Goal: Information Seeking & Learning: Learn about a topic

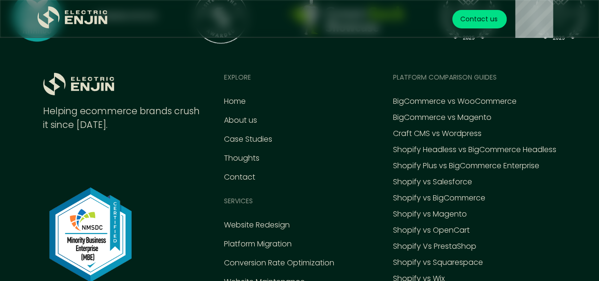
scroll to position [4136, 0]
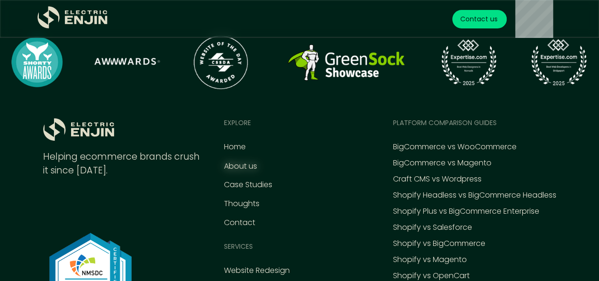
click at [246, 161] on div "About us" at bounding box center [240, 166] width 33 height 11
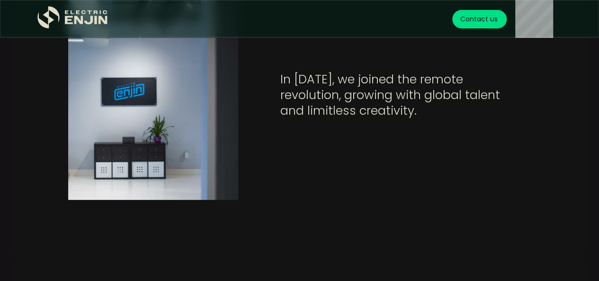
scroll to position [1659, 0]
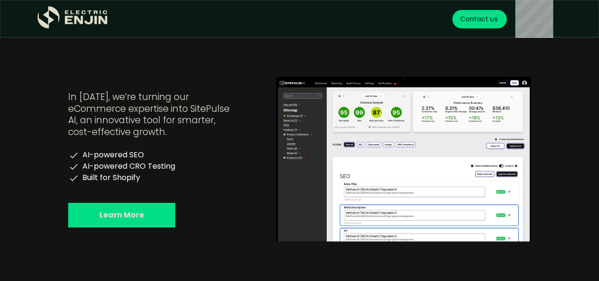
click at [130, 156] on div "AI-powered SEO" at bounding box center [113, 155] width 62 height 10
click at [143, 182] on div "AI-powered SEO AI-powered CRO Testing Built for Shopify" at bounding box center [121, 167] width 107 height 34
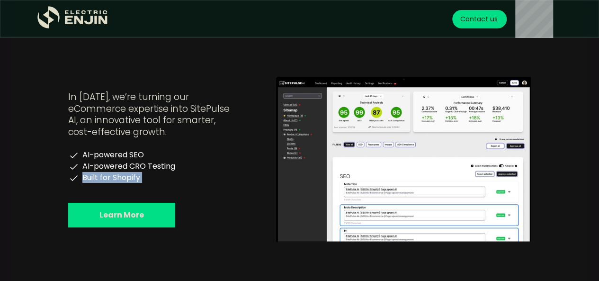
click at [143, 182] on div "AI-powered SEO AI-powered CRO Testing Built for Shopify" at bounding box center [121, 167] width 107 height 34
click at [200, 221] on div "In 2025, we’re turning our eCommerce expertise into SitePulse AI, an innovative…" at bounding box center [153, 159] width 170 height 136
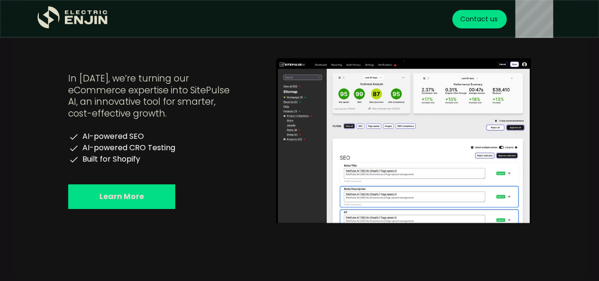
scroll to position [1611, 0]
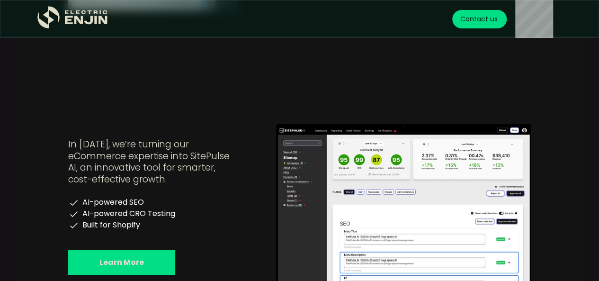
click at [112, 204] on div "AI-powered SEO" at bounding box center [113, 203] width 62 height 10
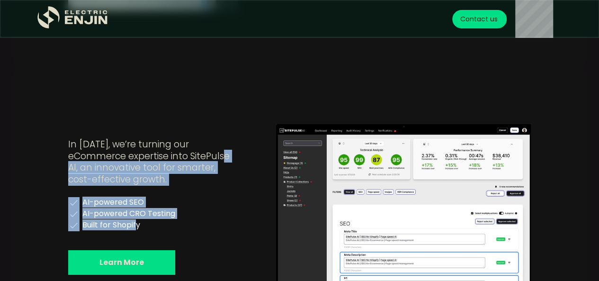
drag, startPoint x: 137, startPoint y: 231, endPoint x: 49, endPoint y: 172, distance: 106.6
click at [49, 172] on div "In 2025, we’re turning our eCommerce expertise into SitePulse AI, an innovative…" at bounding box center [299, 206] width 577 height 279
click at [150, 205] on div "AI-powered SEO AI-powered CRO Testing Built for Shopify" at bounding box center [121, 214] width 107 height 34
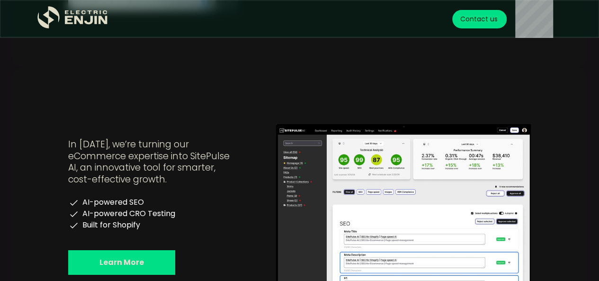
click at [147, 254] on link "Learn More" at bounding box center [121, 262] width 107 height 25
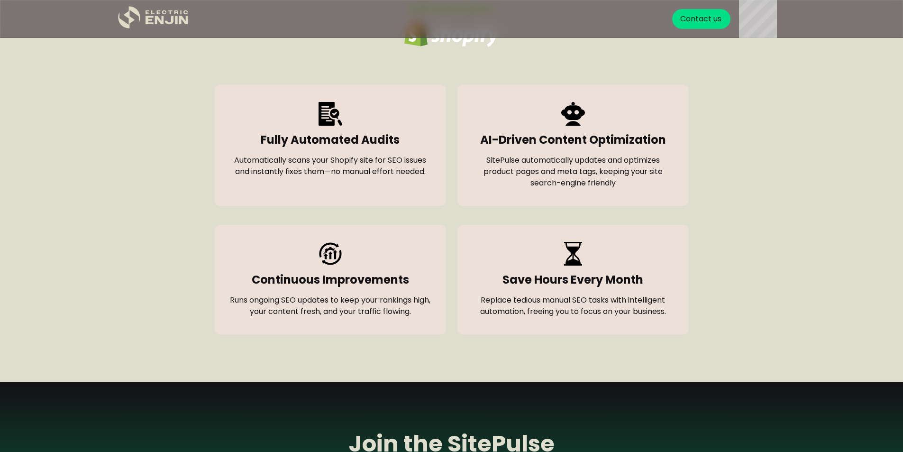
scroll to position [521, 0]
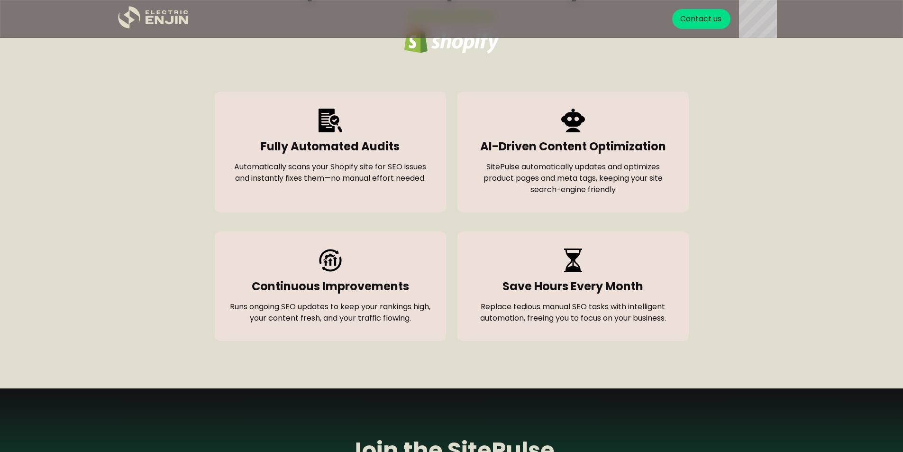
click at [316, 141] on strong "Fully Automated Audits" at bounding box center [330, 146] width 139 height 16
click at [321, 161] on div "Automatically scans your Shopify site for SEO issues and instantly fixes them—n…" at bounding box center [330, 172] width 201 height 23
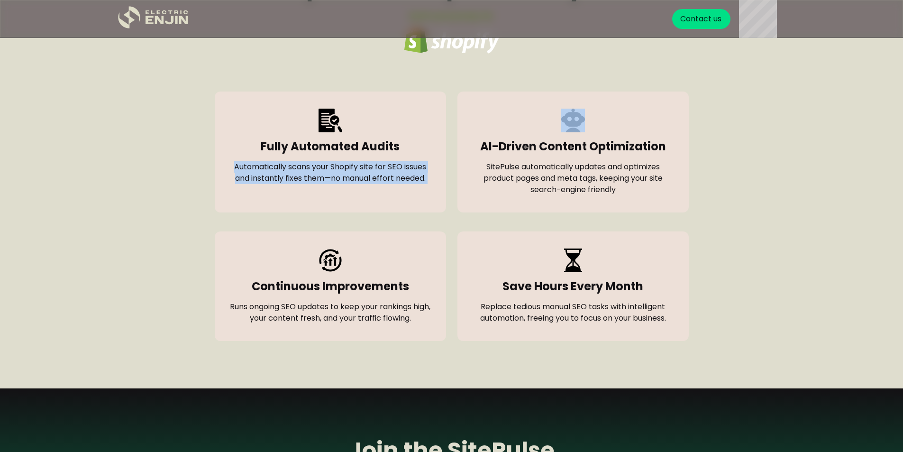
click at [321, 161] on div "Automatically scans your Shopify site for SEO issues and instantly fixes them—n…" at bounding box center [330, 172] width 201 height 23
click at [334, 178] on div "Automatically scans your Shopify site for SEO issues and instantly fixes them—n…" at bounding box center [330, 172] width 201 height 23
drag, startPoint x: 256, startPoint y: 144, endPoint x: 429, endPoint y: 183, distance: 176.8
click at [429, 183] on div "Fully Automated Audits Automatically scans your Shopify site for SEO issues and…" at bounding box center [330, 151] width 231 height 121
copy div "Fully Automated Audits Automatically scans your Shopify site for SEO issues and…"
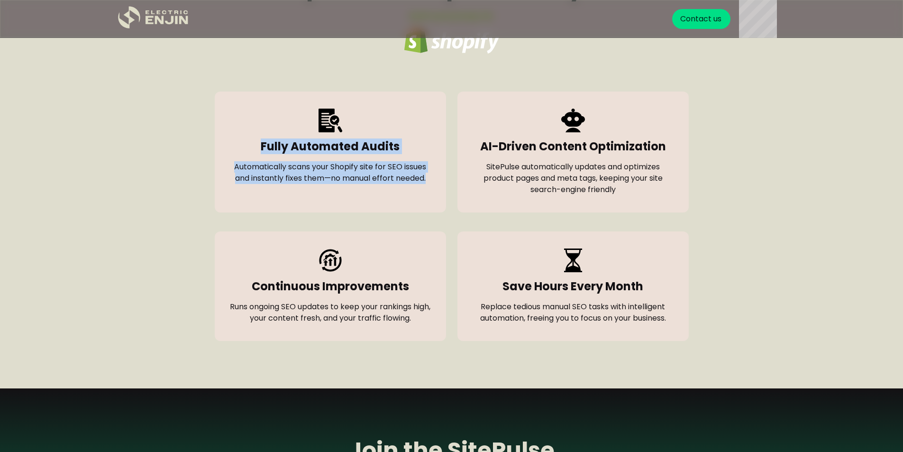
click at [344, 166] on div "Automatically scans your Shopify site for SEO issues and instantly fixes them—n…" at bounding box center [330, 172] width 201 height 23
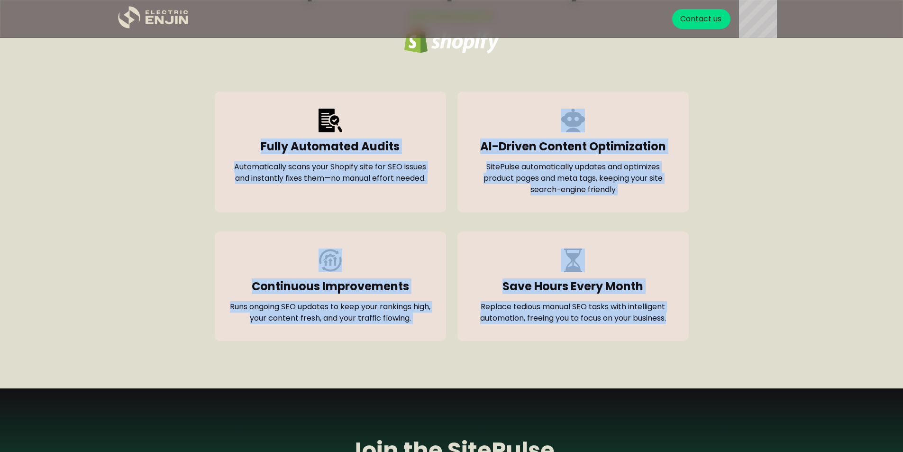
drag, startPoint x: 225, startPoint y: 67, endPoint x: 692, endPoint y: 339, distance: 540.2
click at [599, 281] on div "Hands-free SEO optimization powered by AI Built exclusively for Fully Automated…" at bounding box center [451, 142] width 641 height 397
copy div "Fully Automated Audits Automatically scans your Shopify site for SEO issues and…"
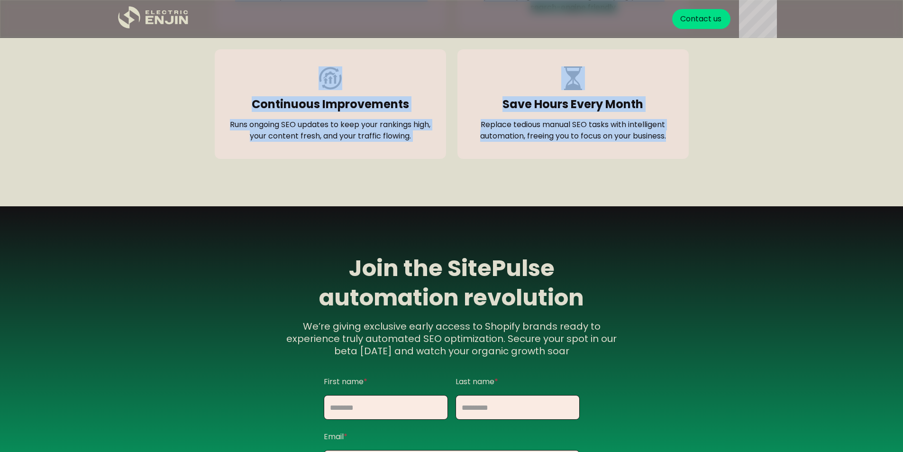
scroll to position [616, 0]
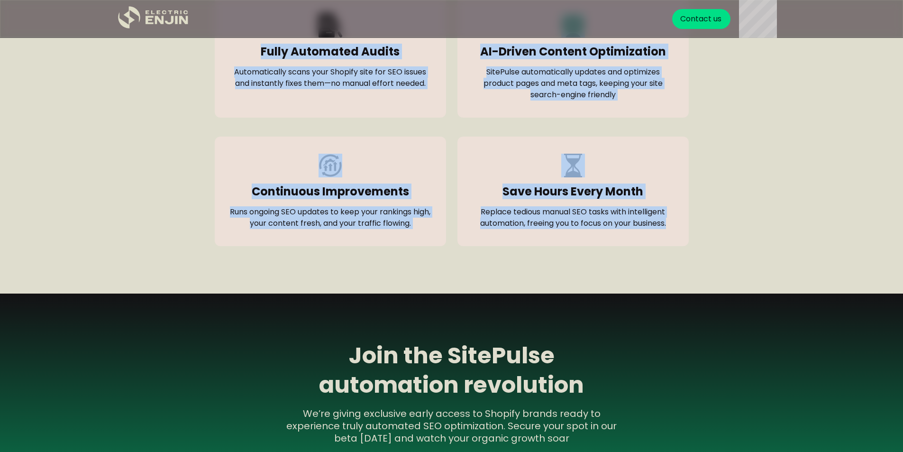
click at [39, 219] on div "Hands-free SEO optimization powered by AI Built exclusively for Fully Automated…" at bounding box center [451, 47] width 903 height 492
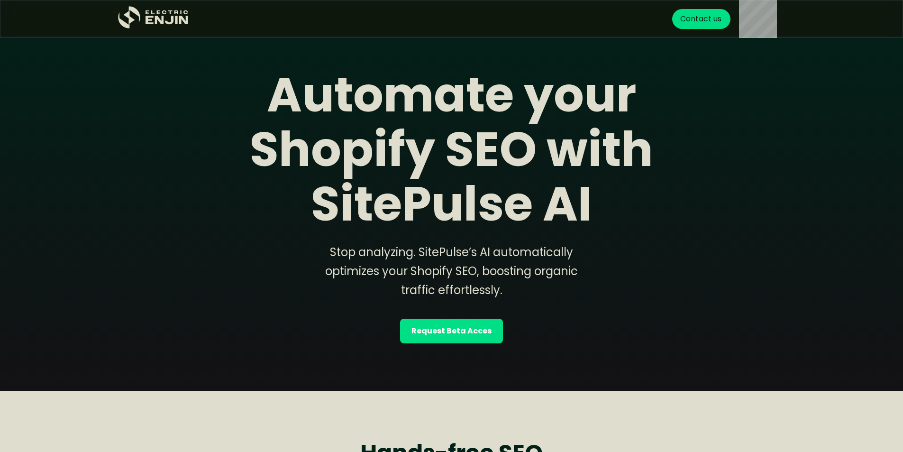
scroll to position [0, 0]
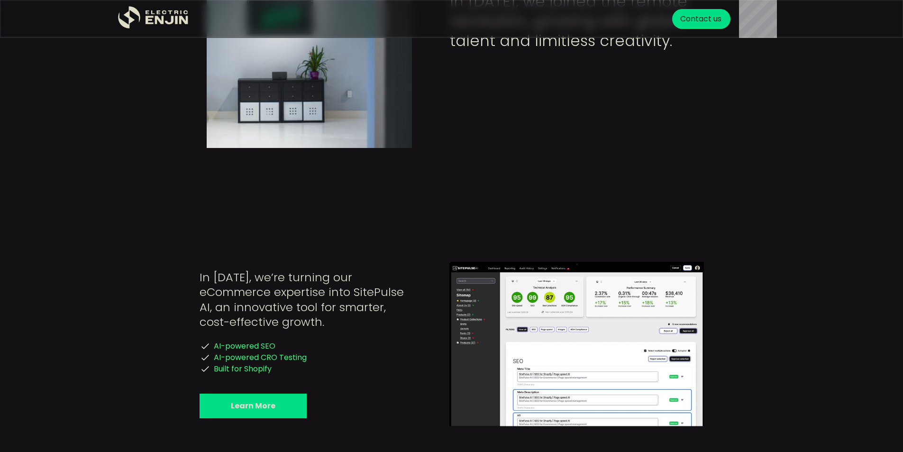
scroll to position [1306, 0]
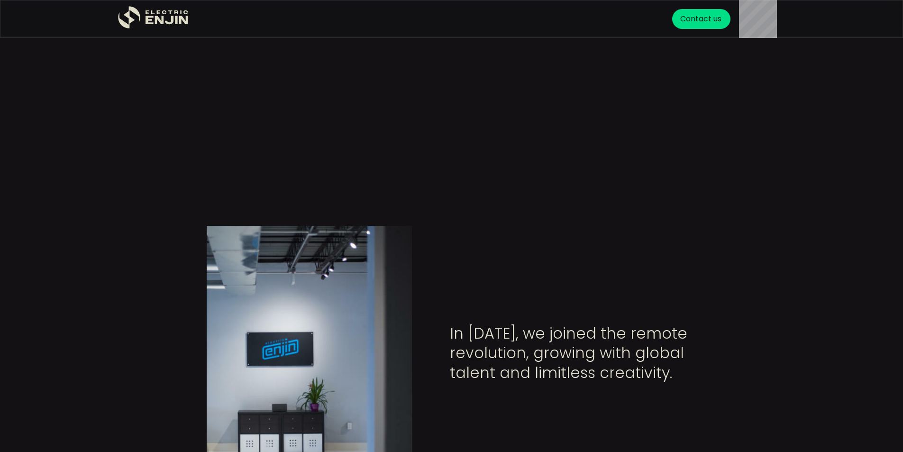
copy div "AI-powered CRO Testing"
